Goal: Navigation & Orientation: Find specific page/section

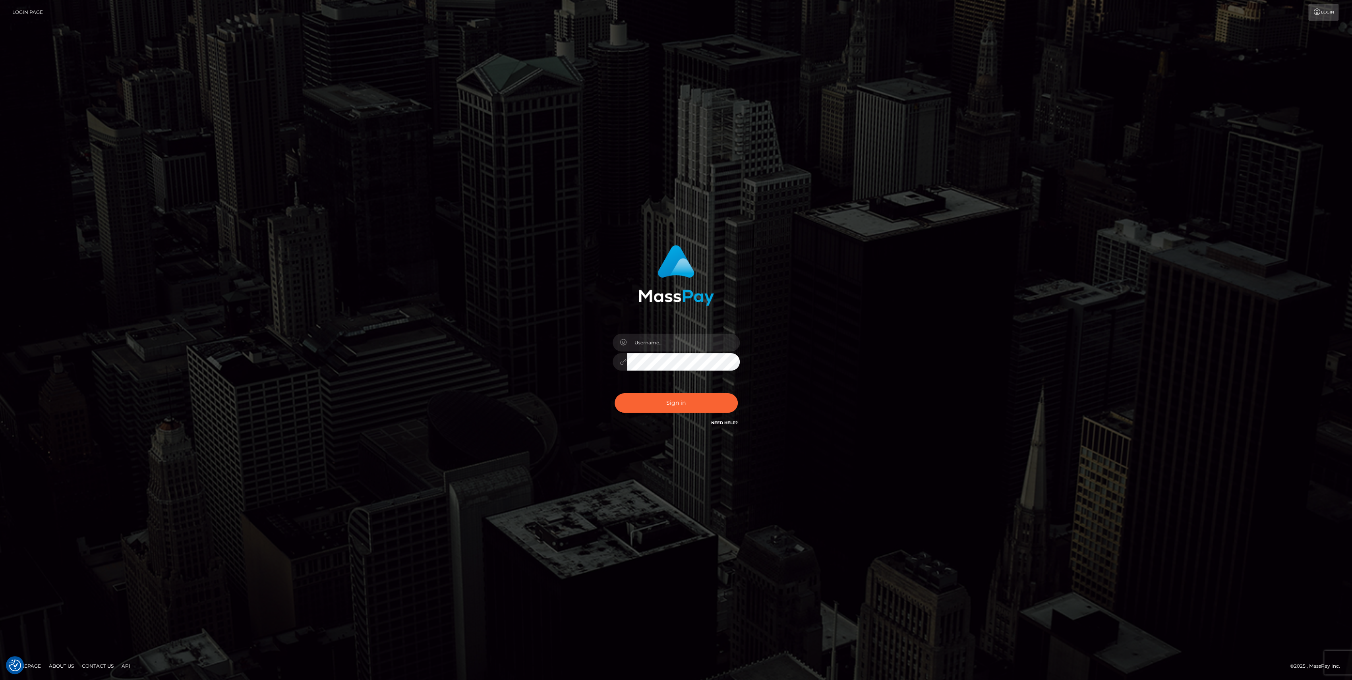
checkbox input "true"
type input "bengreen"
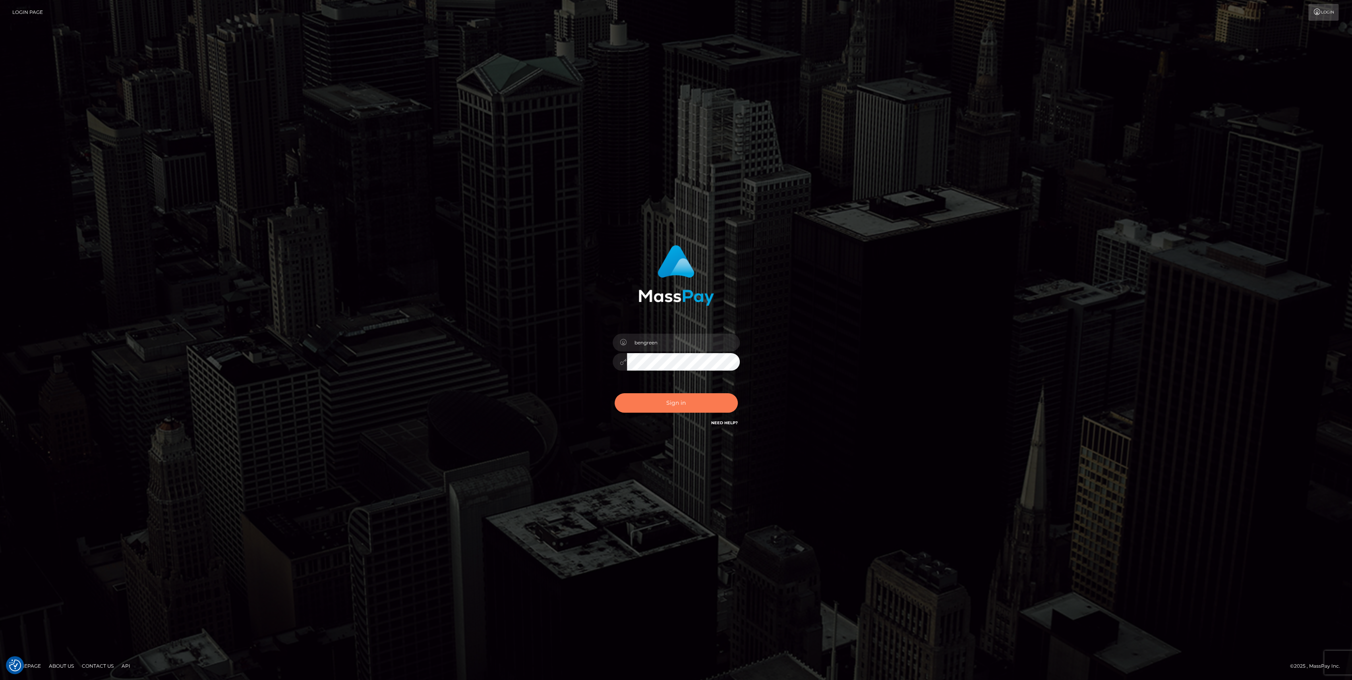
click at [634, 405] on button "Sign in" at bounding box center [676, 402] width 123 height 19
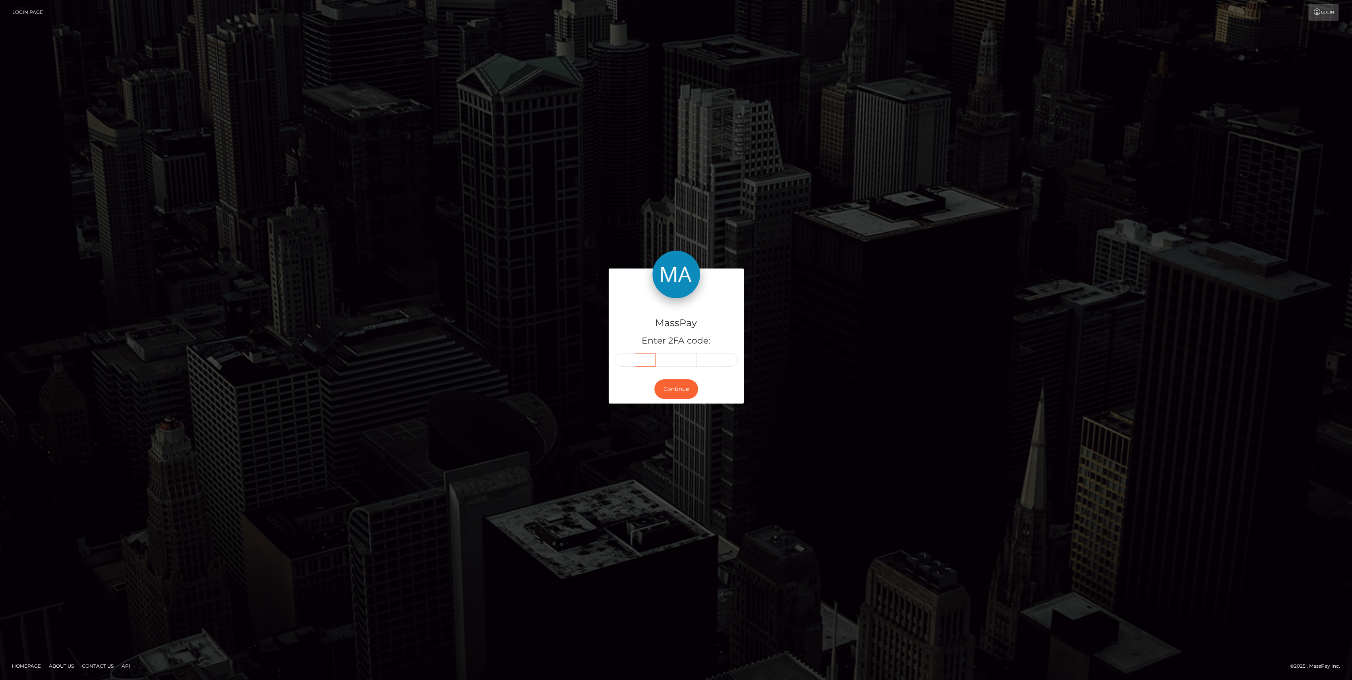
click at [633, 355] on div at bounding box center [676, 360] width 123 height 14
click at [634, 354] on input "text" at bounding box center [625, 360] width 21 height 14
paste input "1"
type input "1"
type input "4"
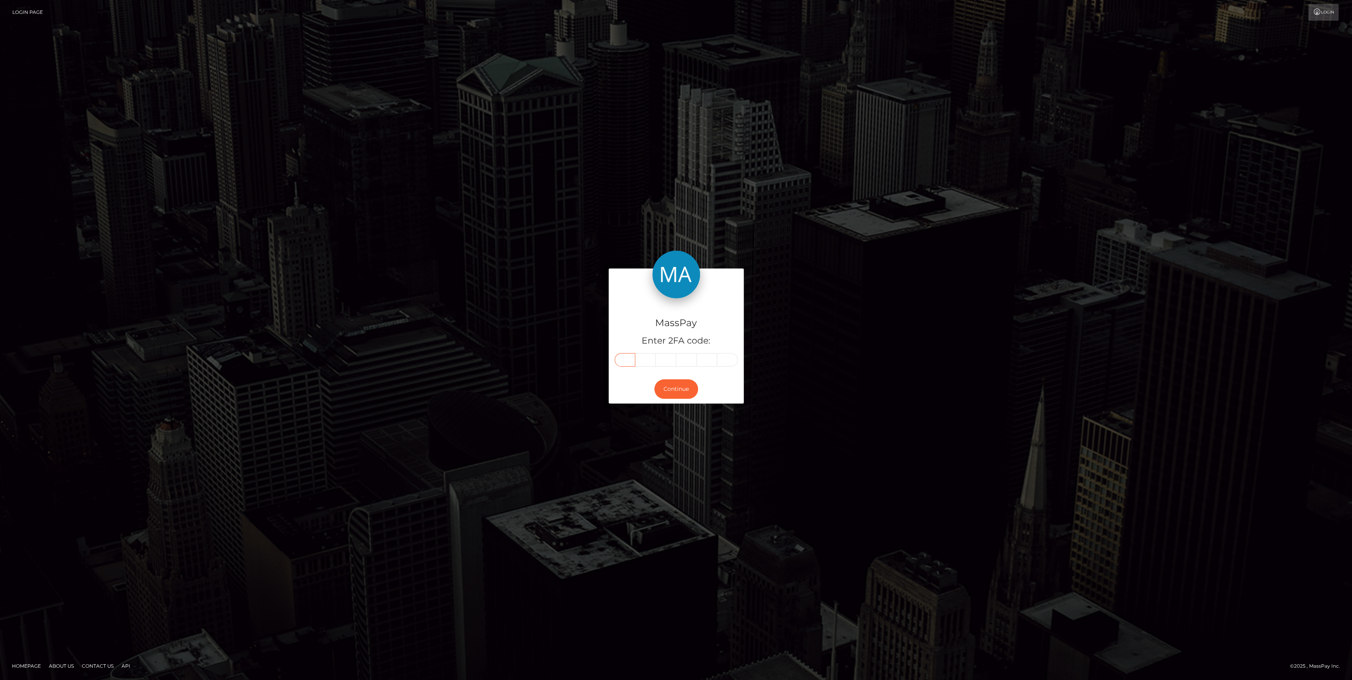
type input "5"
type input "6"
type input "5"
type input "3"
click at [670, 400] on div "Continue" at bounding box center [676, 389] width 135 height 29
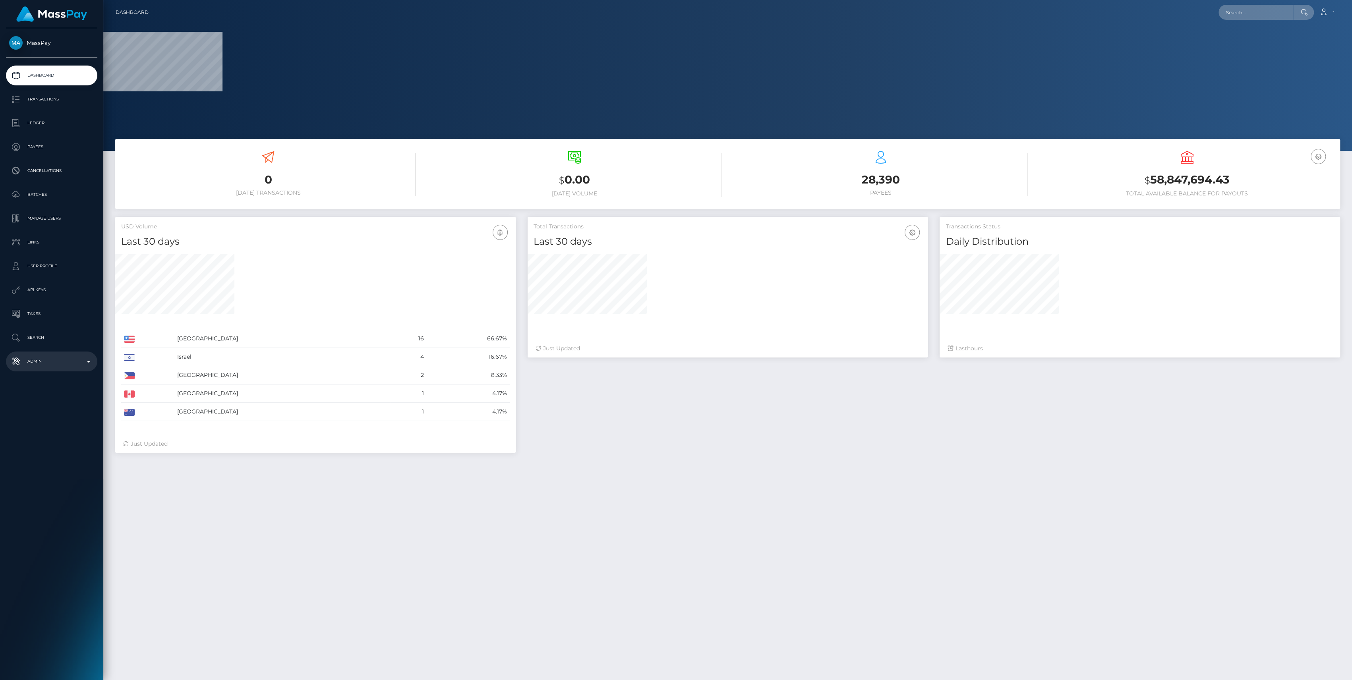
click at [64, 362] on p "Admin" at bounding box center [51, 362] width 85 height 12
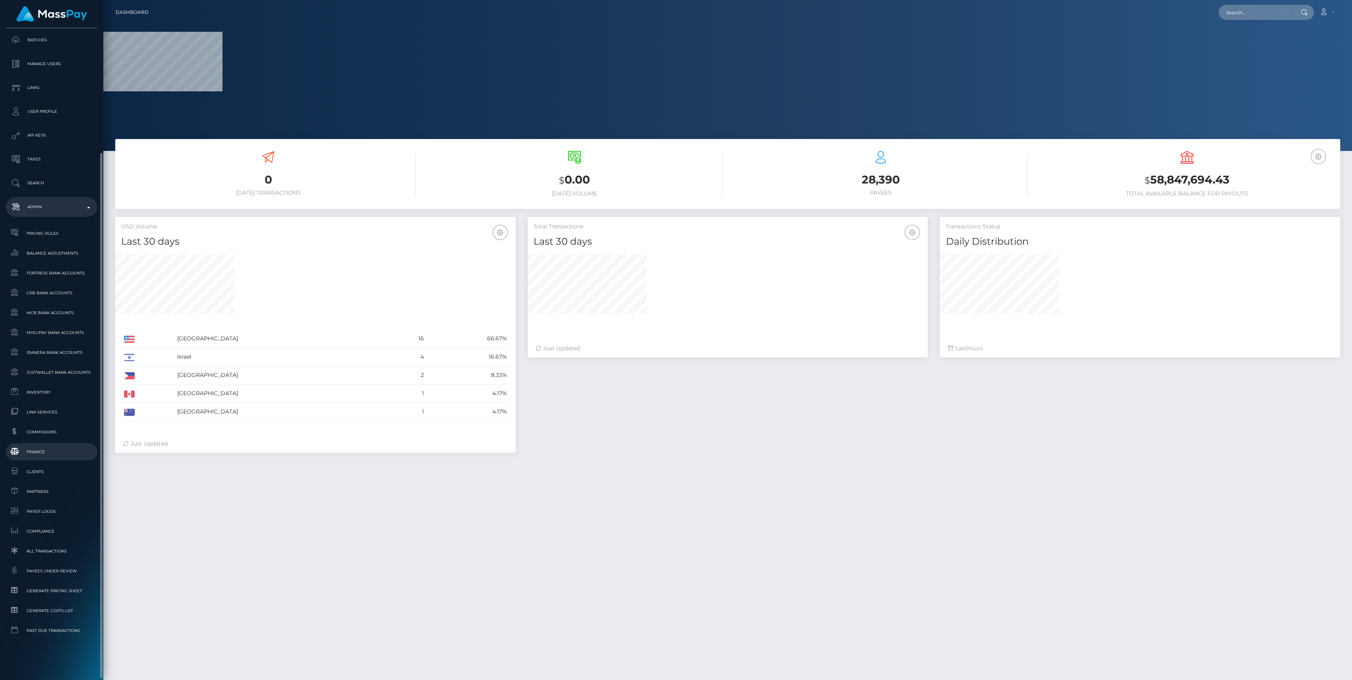
click at [52, 454] on span "Finance" at bounding box center [51, 451] width 85 height 9
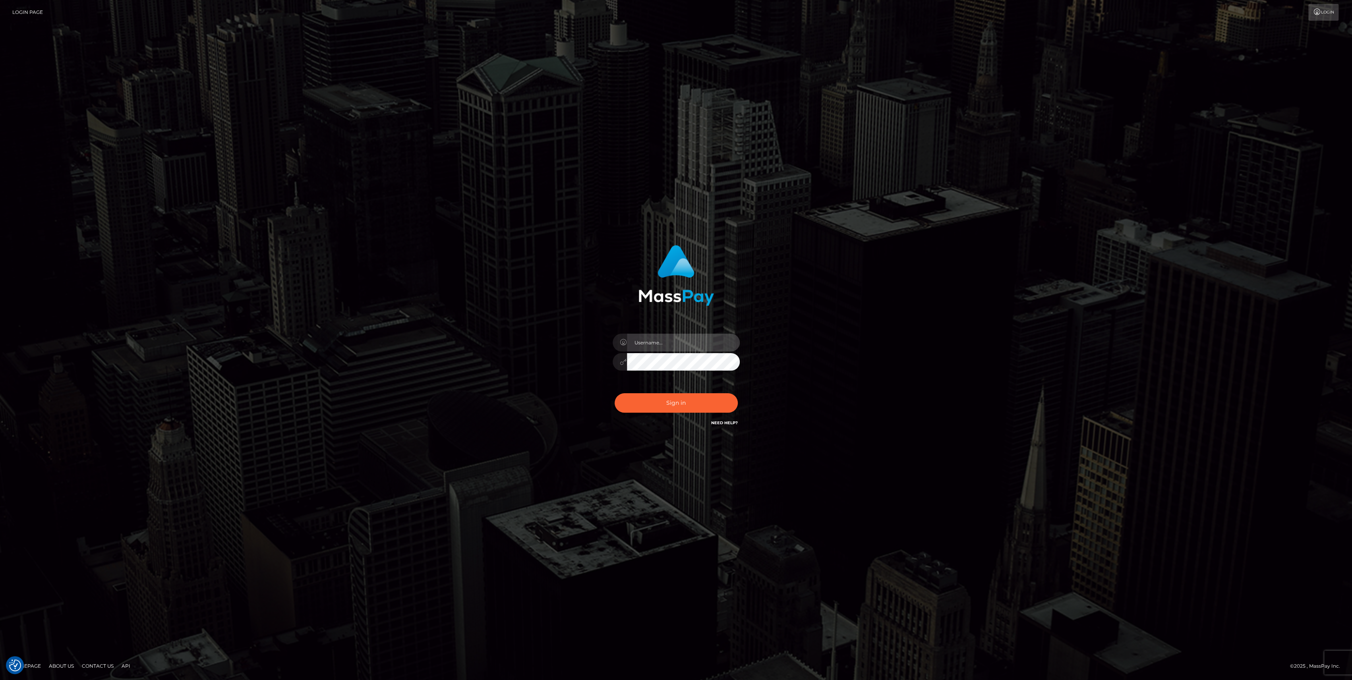
type input "bengreen"
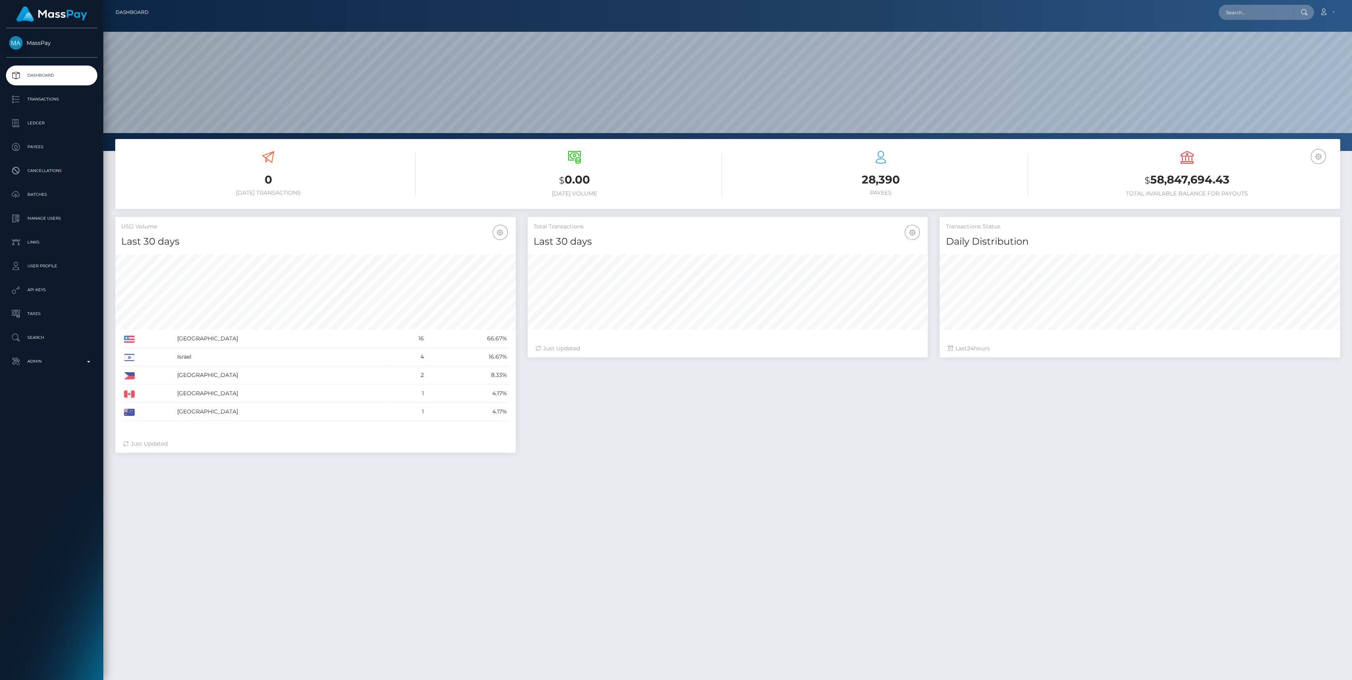
scroll to position [140, 400]
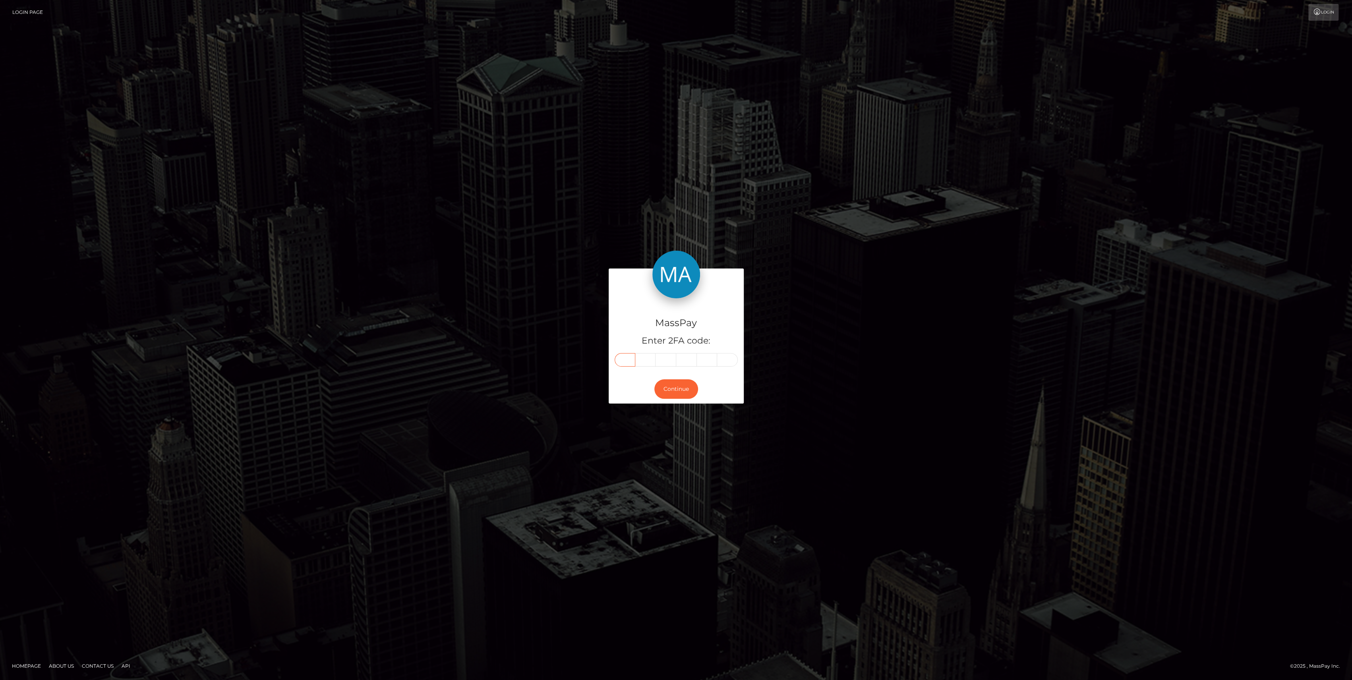
click at [627, 361] on input "text" at bounding box center [625, 360] width 21 height 14
paste input "0"
type input "0"
type input "8"
type input "6"
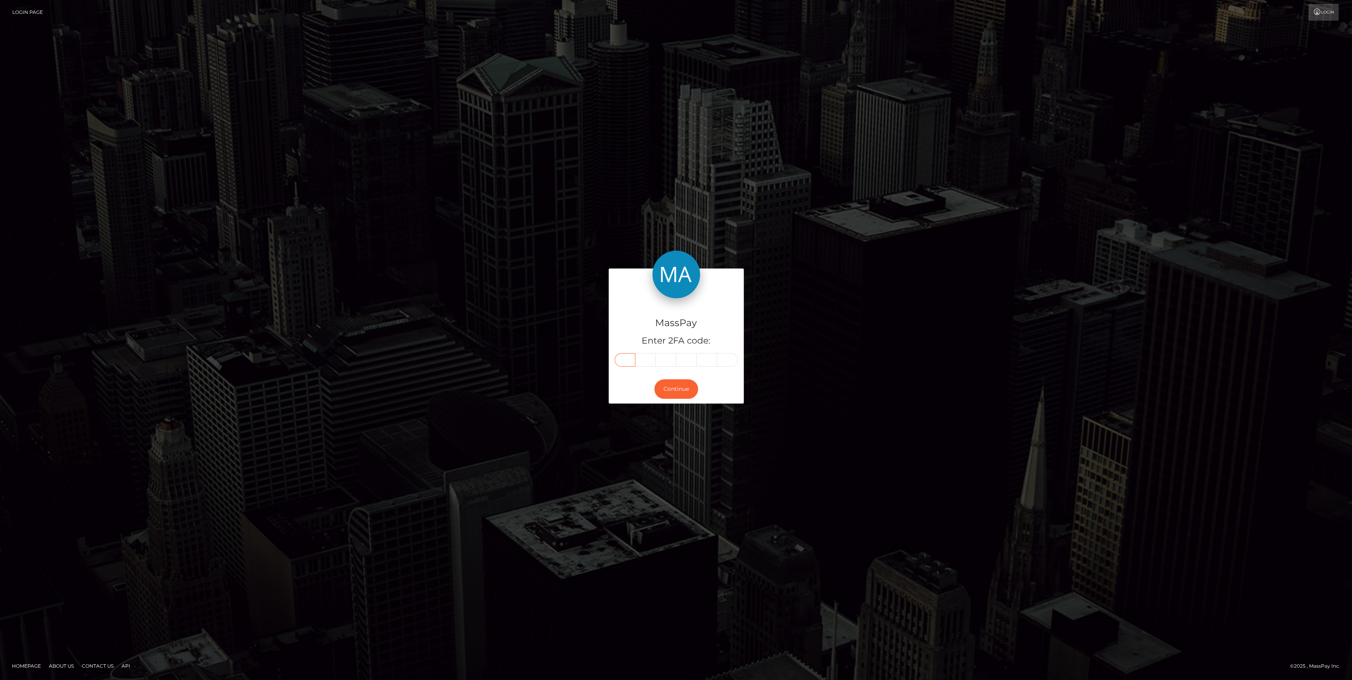
type input "1"
type input "6"
type input "5"
click at [677, 400] on div "Continue" at bounding box center [676, 389] width 135 height 29
